Goal: Information Seeking & Learning: Learn about a topic

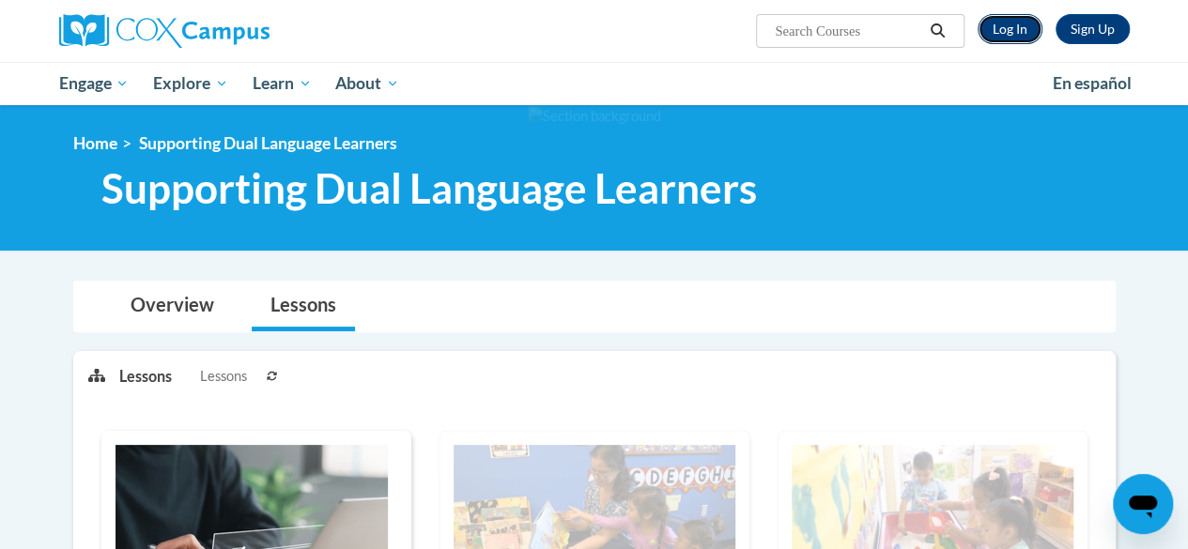
click at [1021, 17] on link "Log In" at bounding box center [1010, 29] width 65 height 30
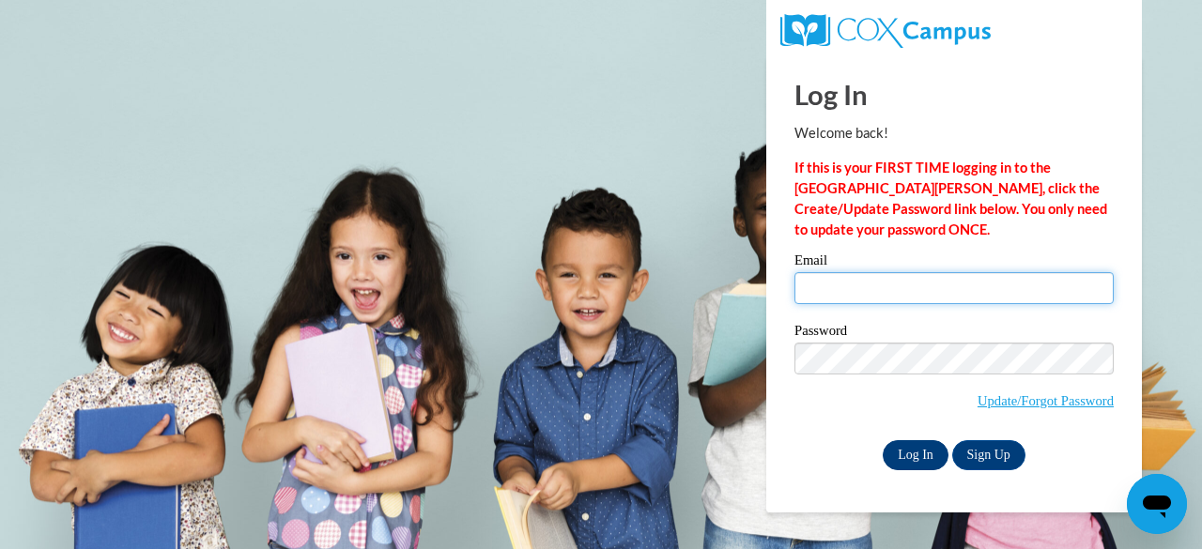
type input "Jaqueline.Askew@clevelandmetroschools.org"
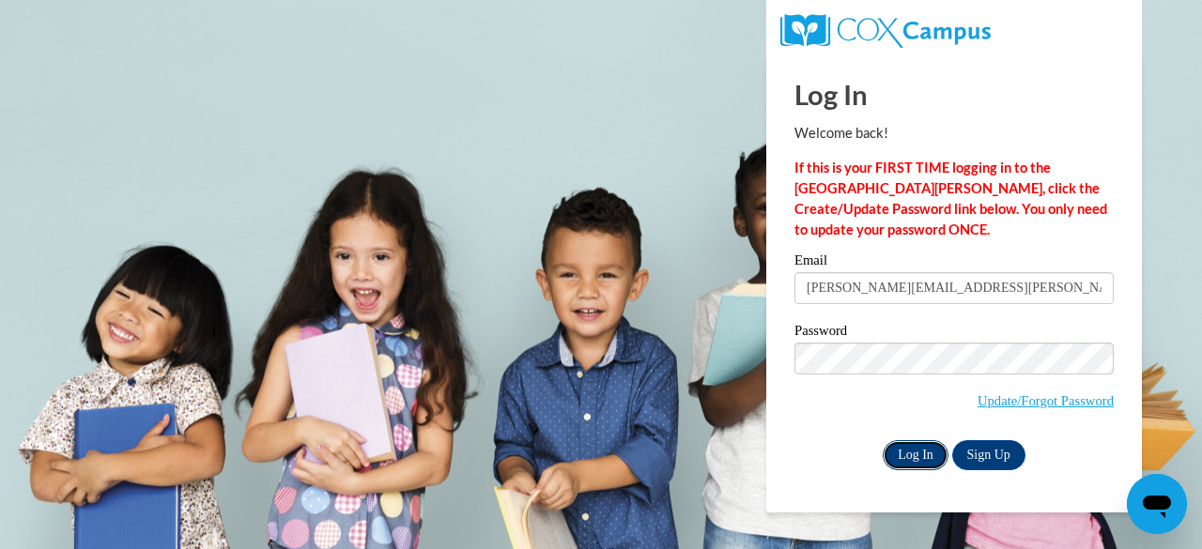
click at [922, 455] on input "Log In" at bounding box center [916, 455] width 66 height 30
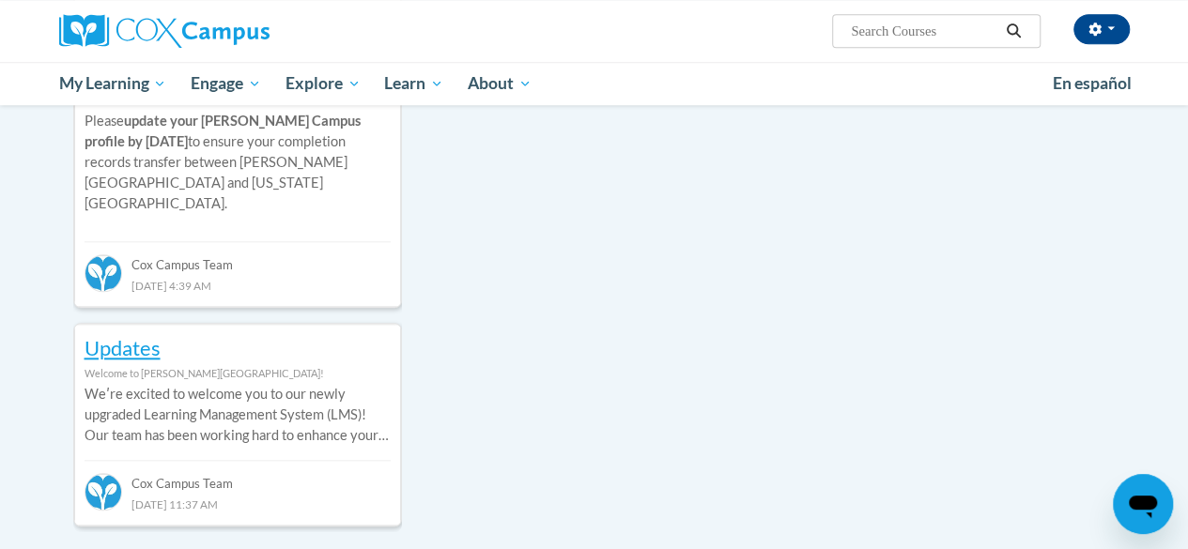
scroll to position [810, 0]
drag, startPoint x: 1177, startPoint y: 230, endPoint x: 1164, endPoint y: 331, distance: 101.2
click at [1167, 318] on div "Your profile Hi Jaqueline Askew! Take a minute to review your profile. Help imp…" at bounding box center [594, 361] width 1188 height 2132
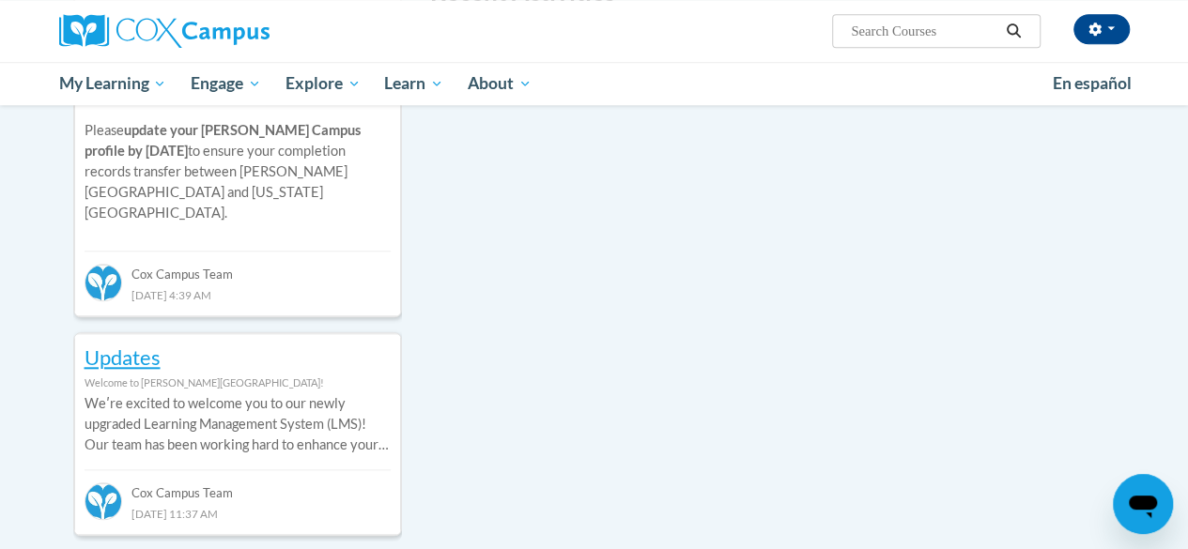
scroll to position [770, 0]
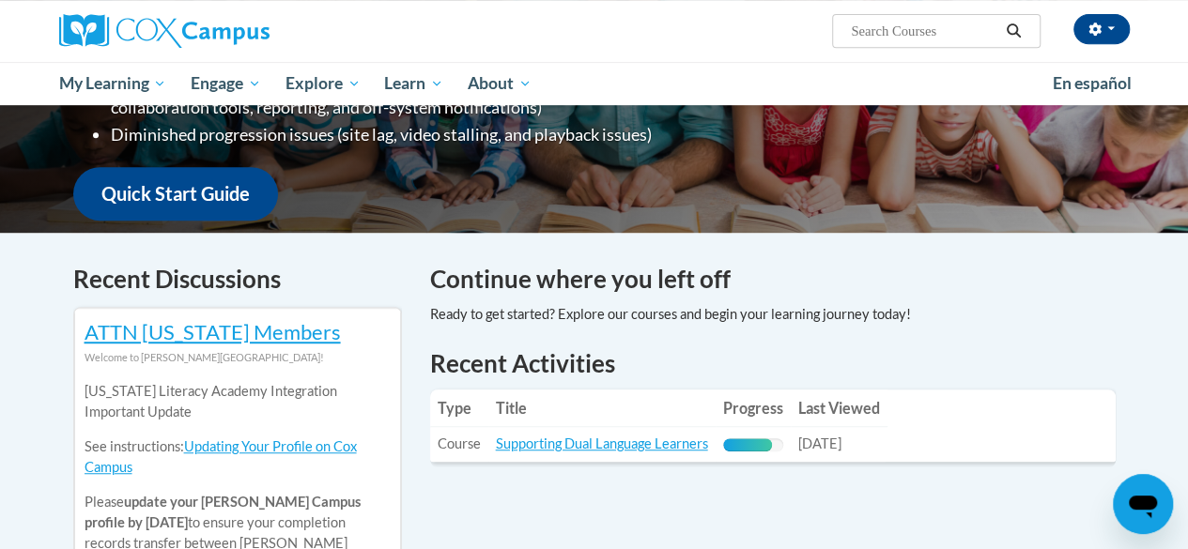
scroll to position [421, 0]
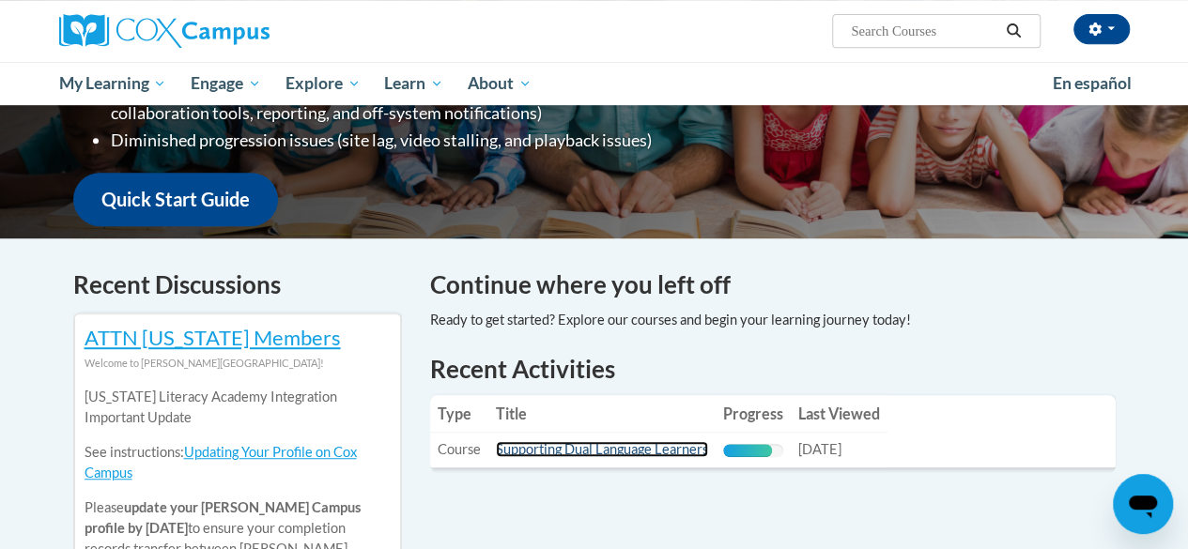
click at [661, 442] on link "Supporting Dual Language Learners" at bounding box center [602, 449] width 212 height 16
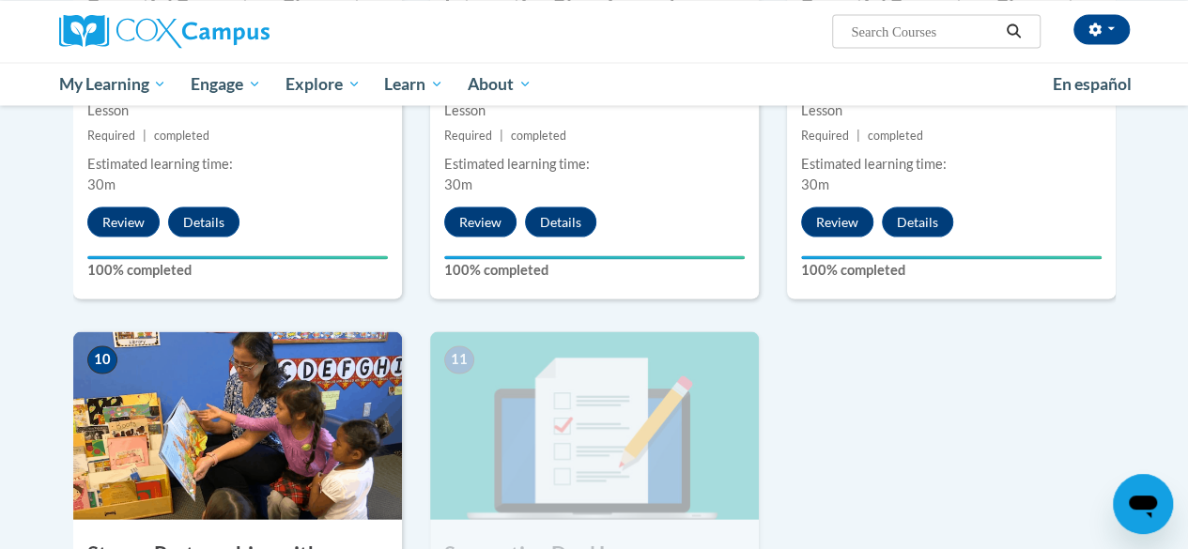
scroll to position [1850, 0]
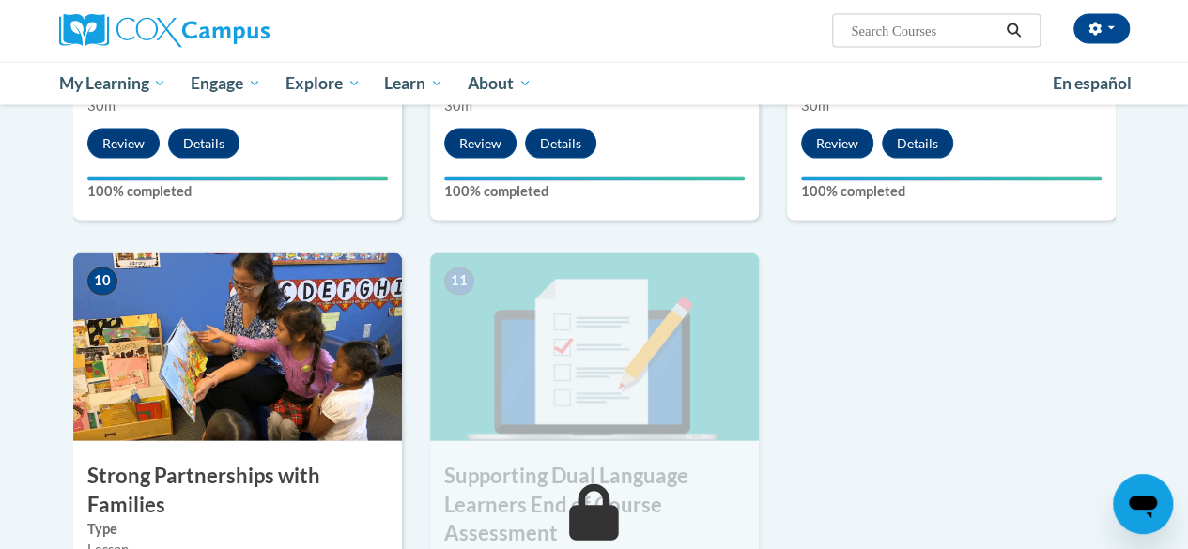
drag, startPoint x: 1182, startPoint y: 389, endPoint x: 1179, endPoint y: 421, distance: 32.1
drag, startPoint x: 1179, startPoint y: 421, endPoint x: 1168, endPoint y: 470, distance: 50.8
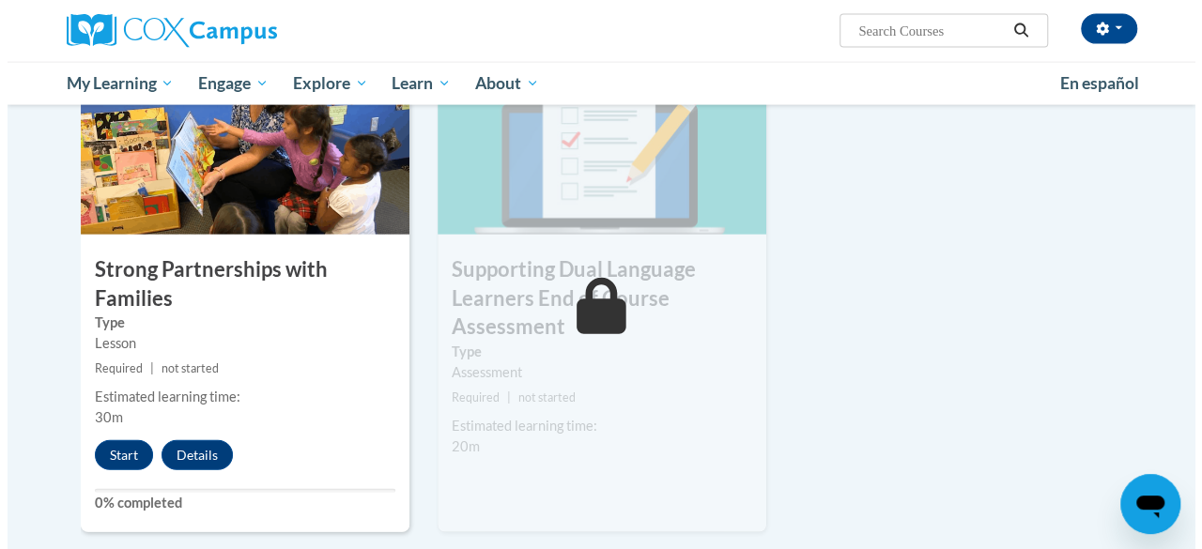
scroll to position [2053, 0]
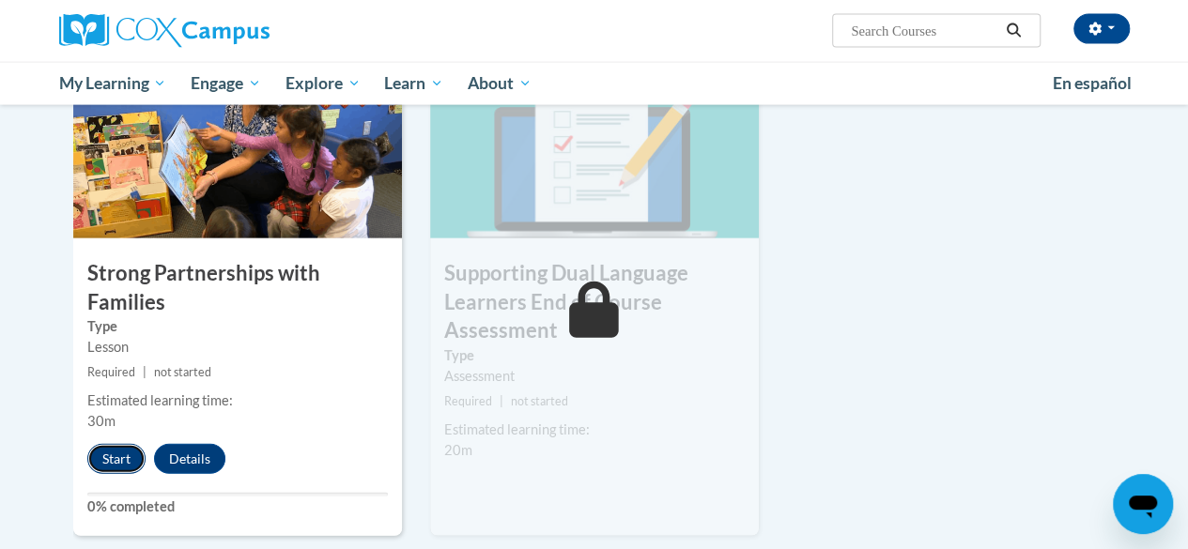
click at [105, 448] on button "Start" at bounding box center [116, 459] width 58 height 30
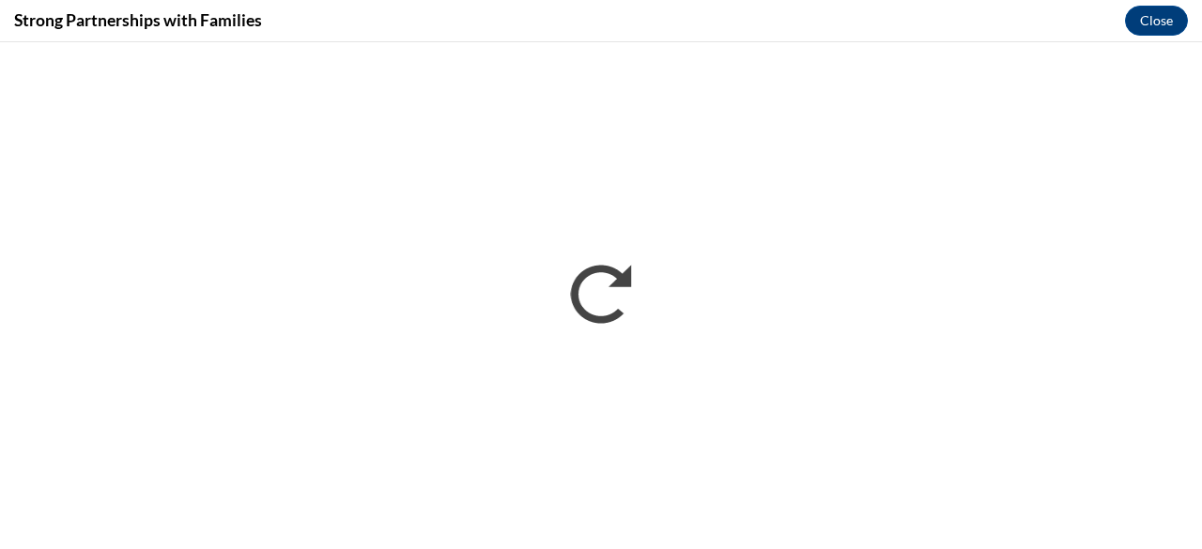
scroll to position [0, 0]
